Goal: Task Accomplishment & Management: Manage account settings

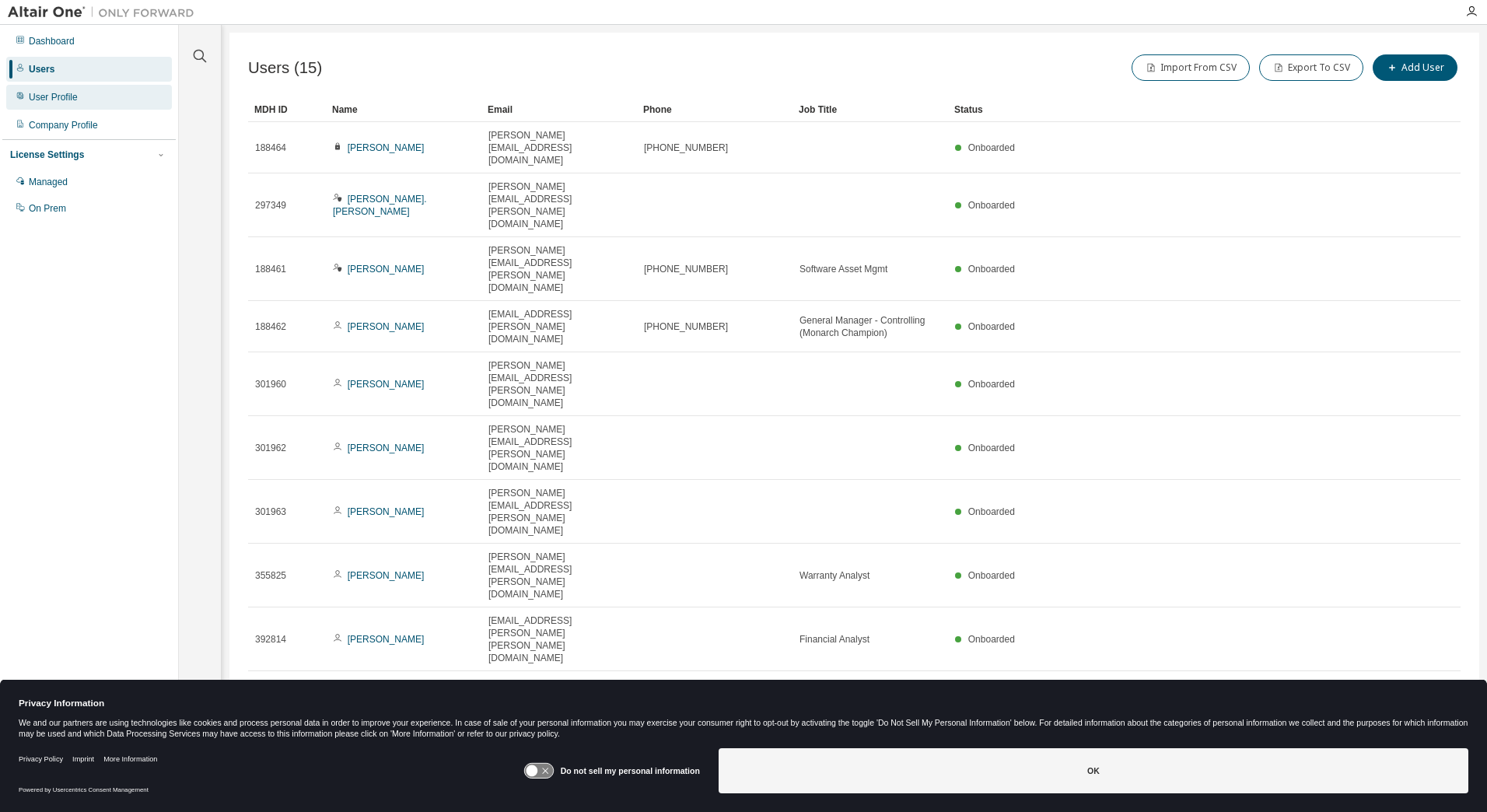
click at [65, 99] on div "User Profile" at bounding box center [53, 97] width 49 height 13
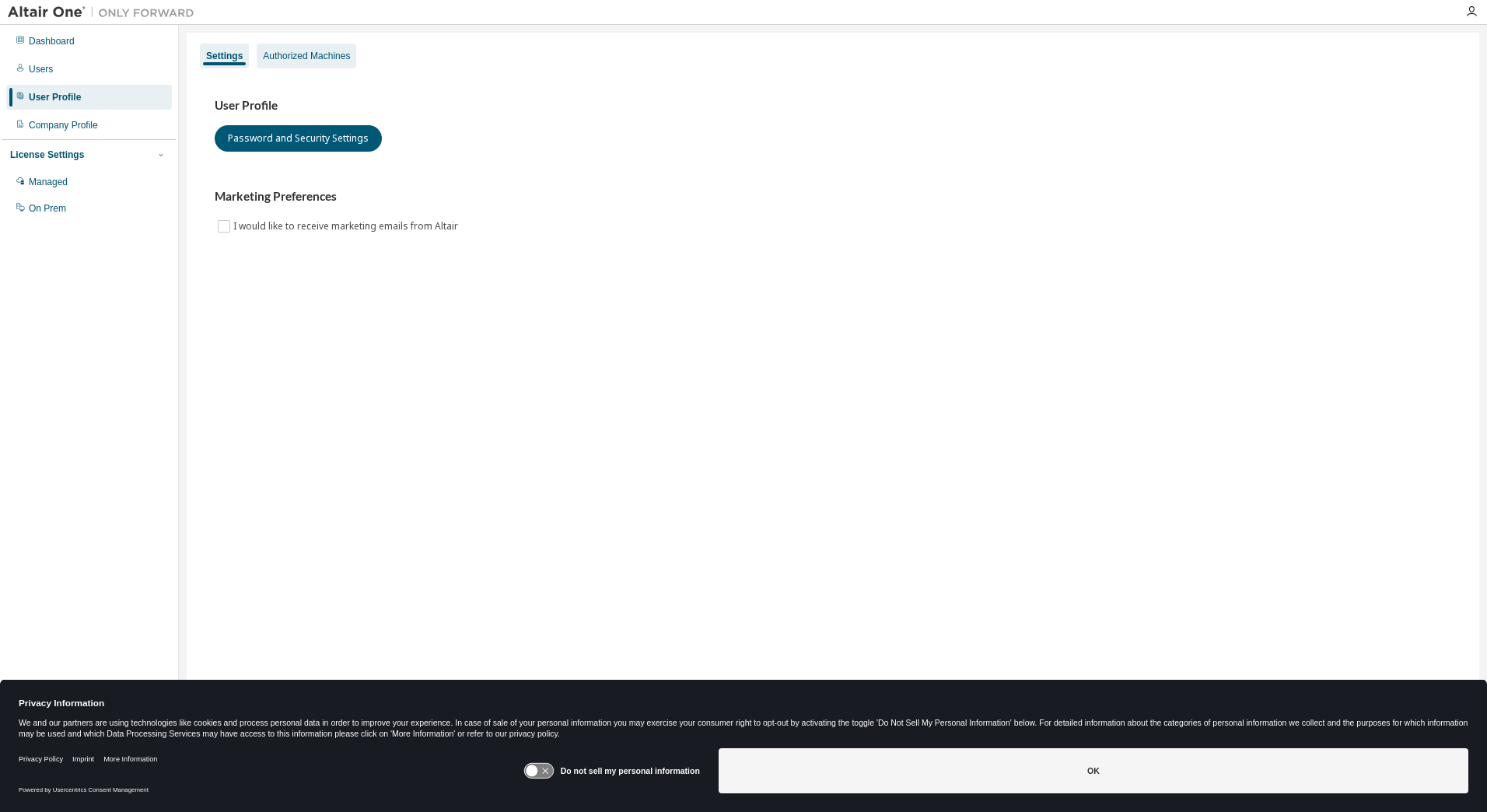
click at [278, 58] on div "Authorized Machines" at bounding box center [307, 55] width 87 height 13
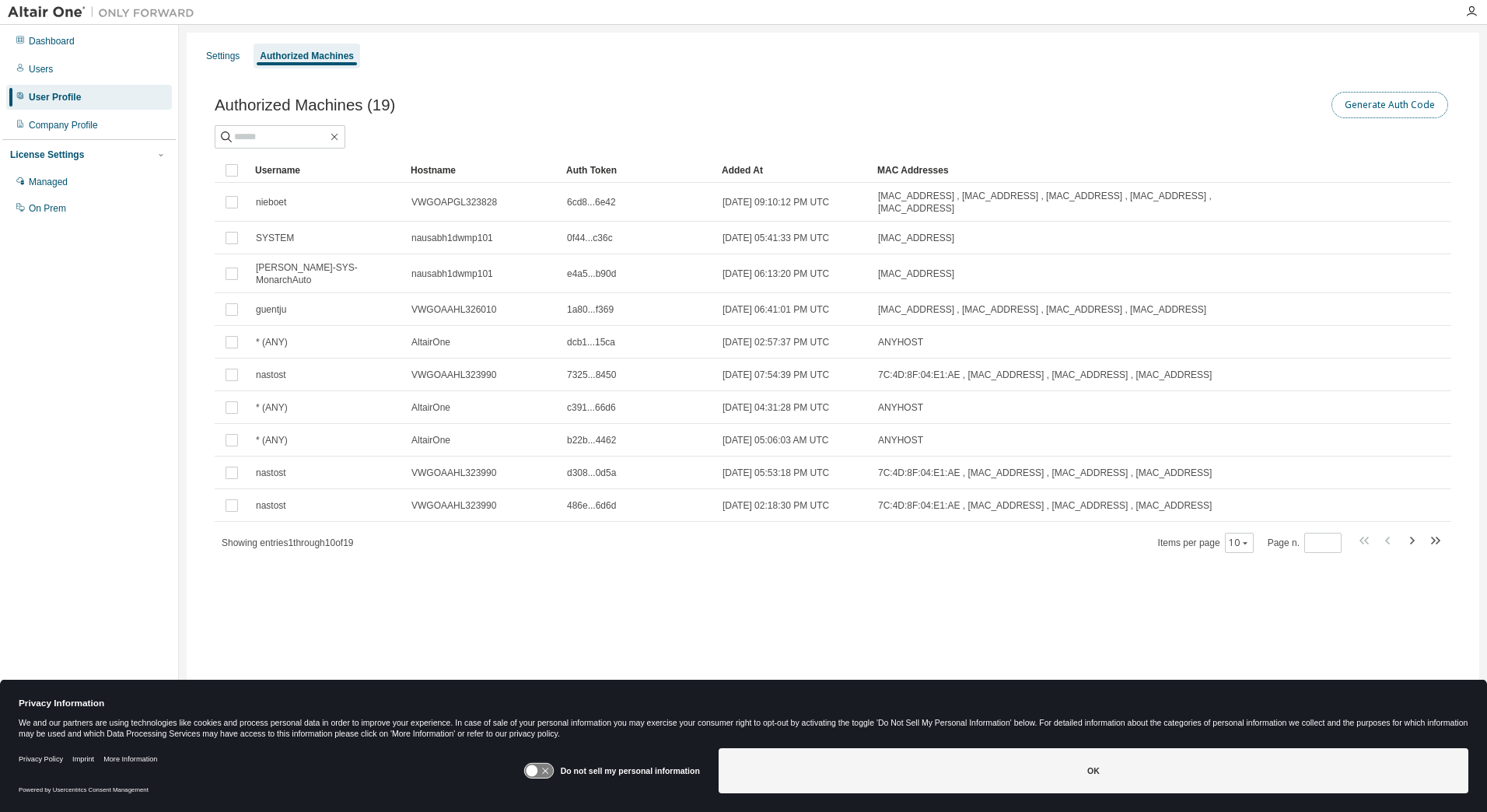
click at [1364, 113] on button "Generate Auth Code" at bounding box center [1390, 104] width 117 height 26
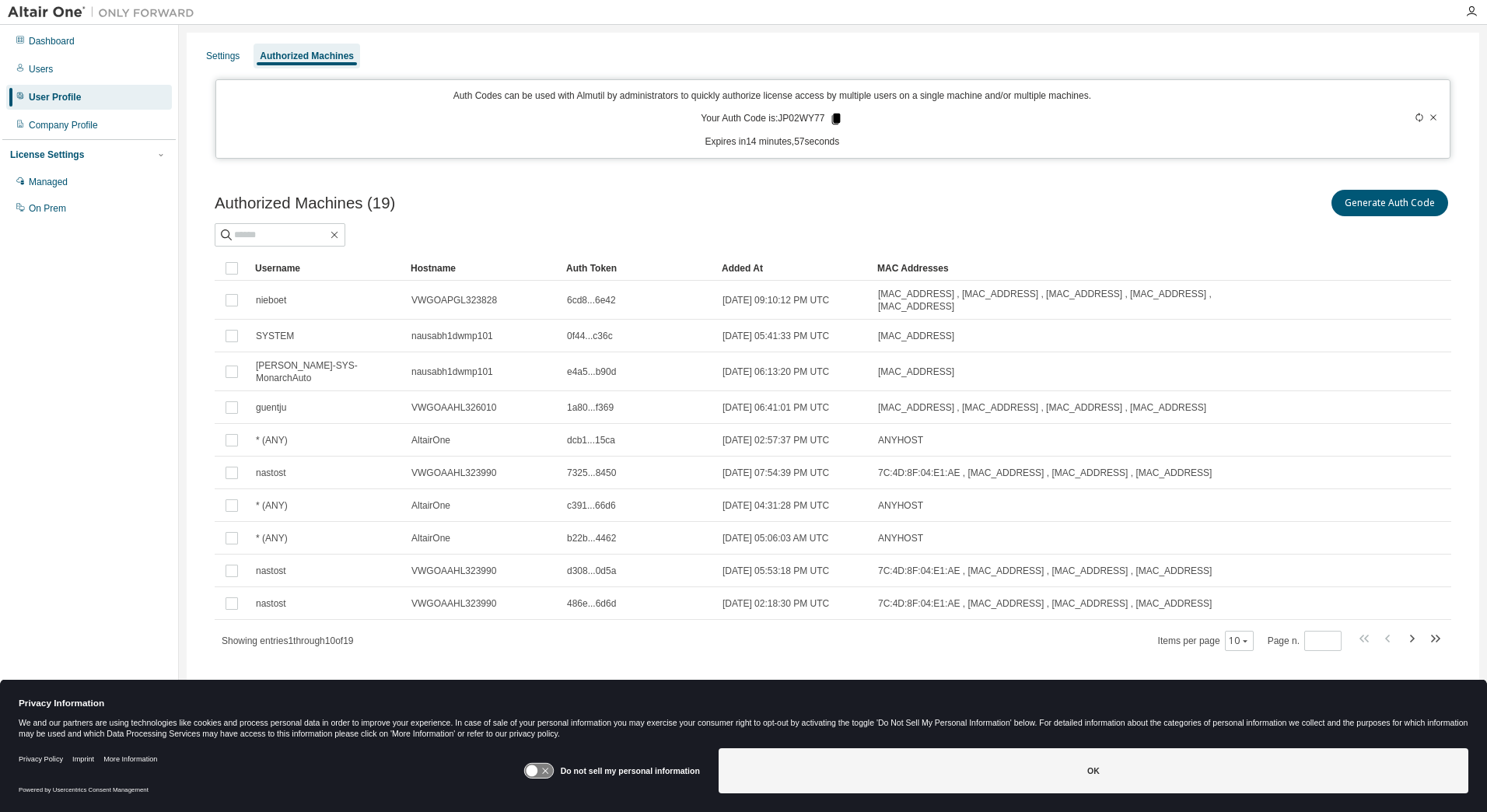
click at [839, 114] on icon at bounding box center [837, 118] width 8 height 11
